Goal: Task Accomplishment & Management: Use online tool/utility

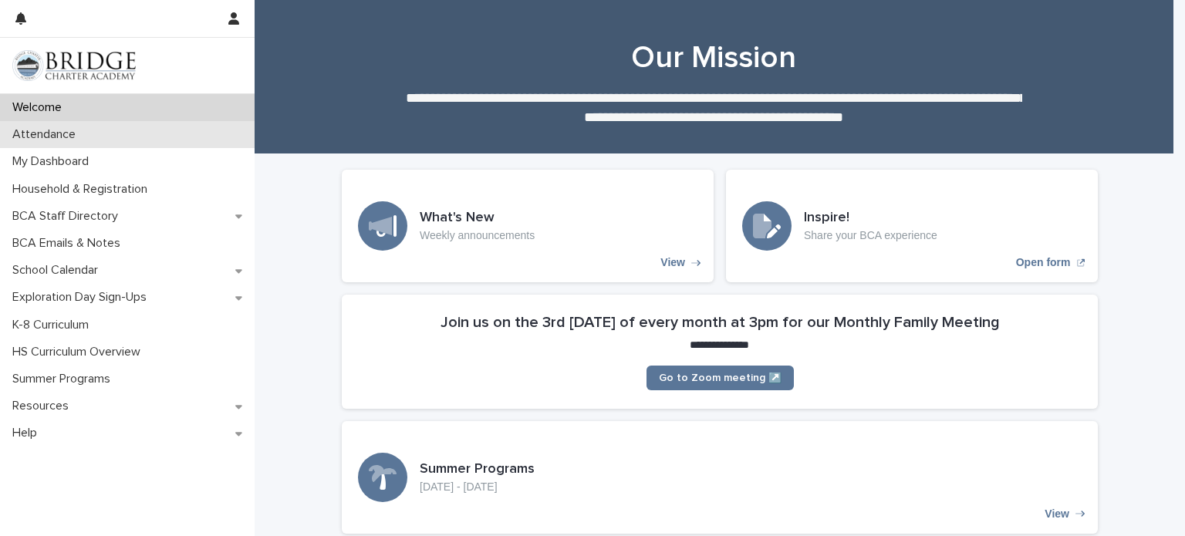
click at [81, 132] on p "Attendance" at bounding box center [47, 134] width 82 height 15
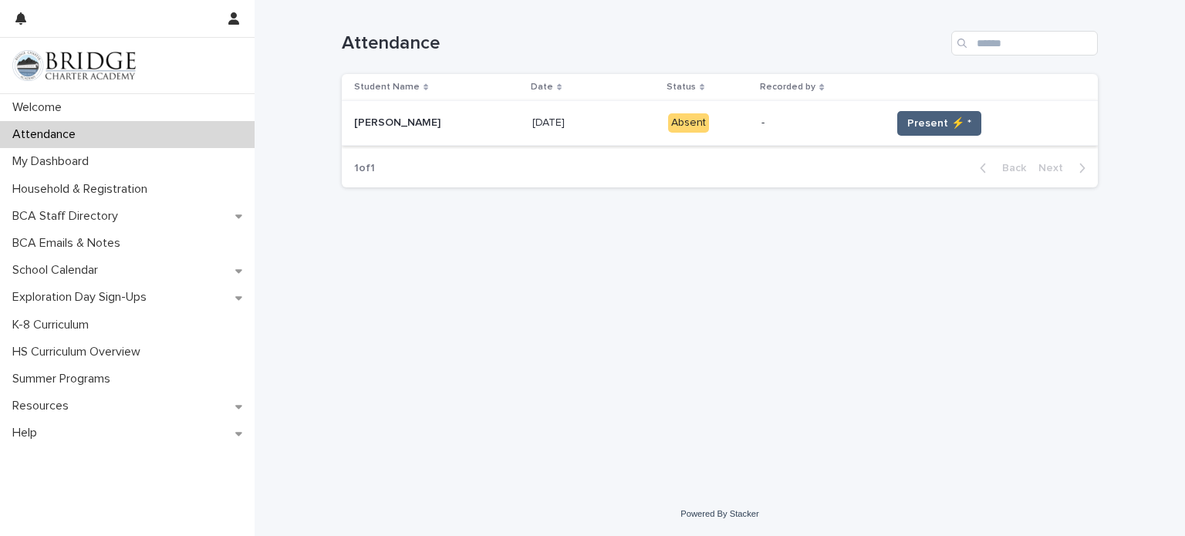
click at [926, 125] on span "Present ⚡ *" at bounding box center [939, 123] width 64 height 15
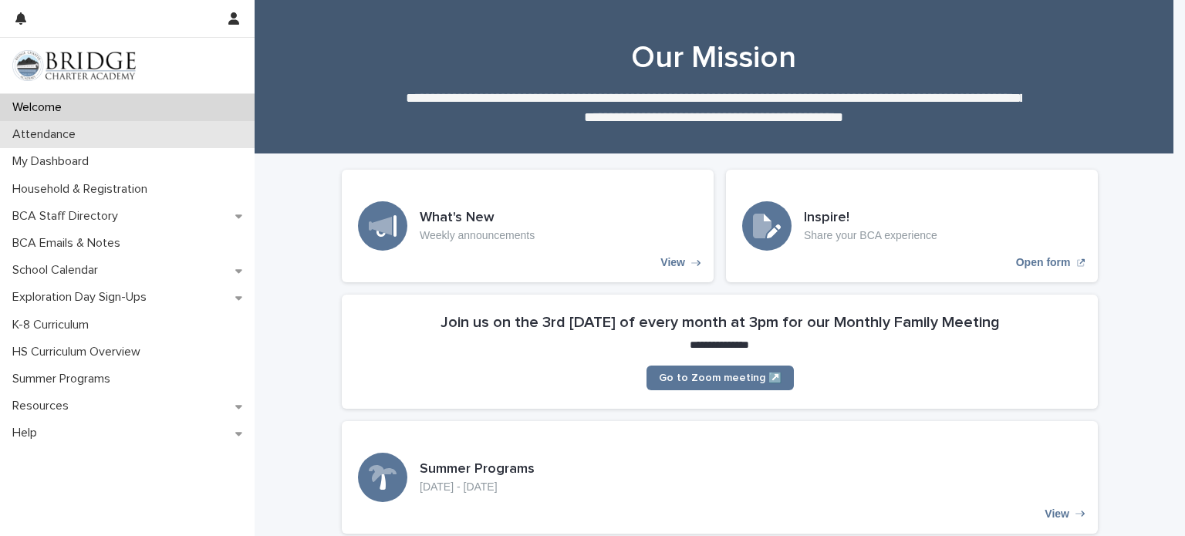
click at [63, 133] on p "Attendance" at bounding box center [47, 134] width 82 height 15
